Goal: Find specific page/section: Find specific page/section

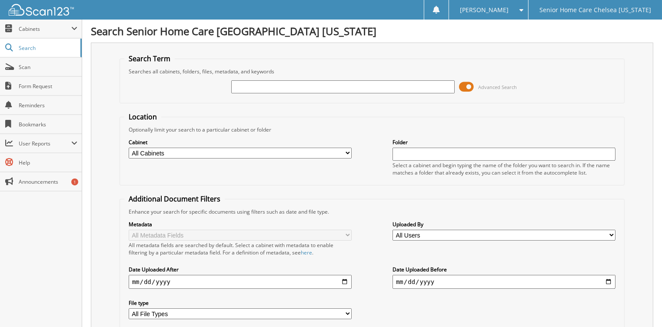
click at [256, 89] on input "text" at bounding box center [342, 86] width 223 height 13
type input "[PERSON_NAME]"
click at [467, 87] on span at bounding box center [466, 86] width 15 height 13
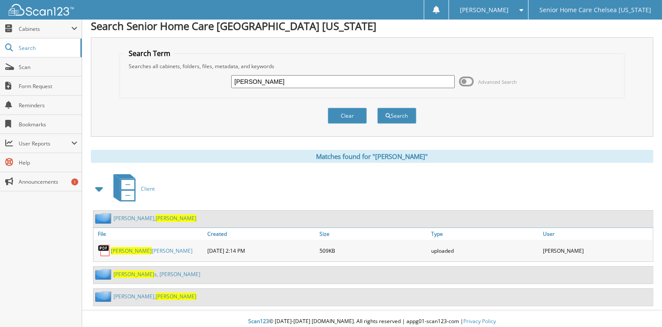
scroll to position [7, 0]
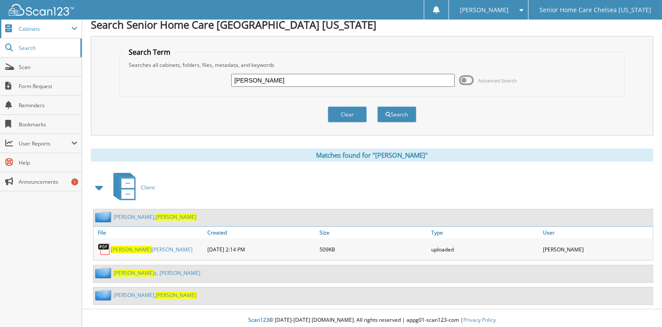
drag, startPoint x: 61, startPoint y: 24, endPoint x: 56, endPoint y: 33, distance: 10.1
click at [60, 26] on span "Cabinets" at bounding box center [41, 29] width 82 height 19
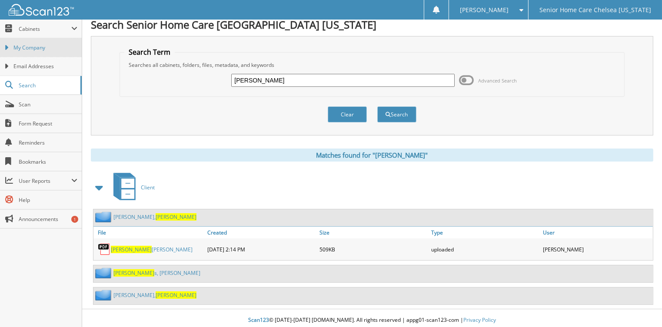
click at [54, 43] on link "My Company" at bounding box center [41, 47] width 82 height 19
